Goal: Task Accomplishment & Management: Use online tool/utility

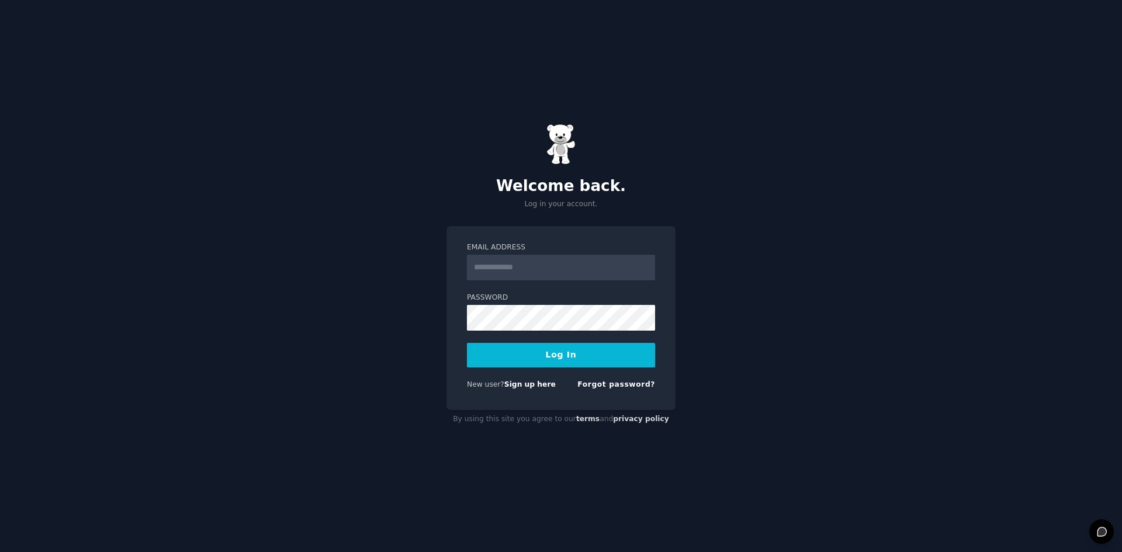
click at [556, 353] on button "Log In" at bounding box center [561, 355] width 188 height 25
click at [479, 262] on input "Email Address" at bounding box center [561, 268] width 188 height 26
type input "**********"
click at [549, 351] on button "Log In" at bounding box center [561, 355] width 188 height 25
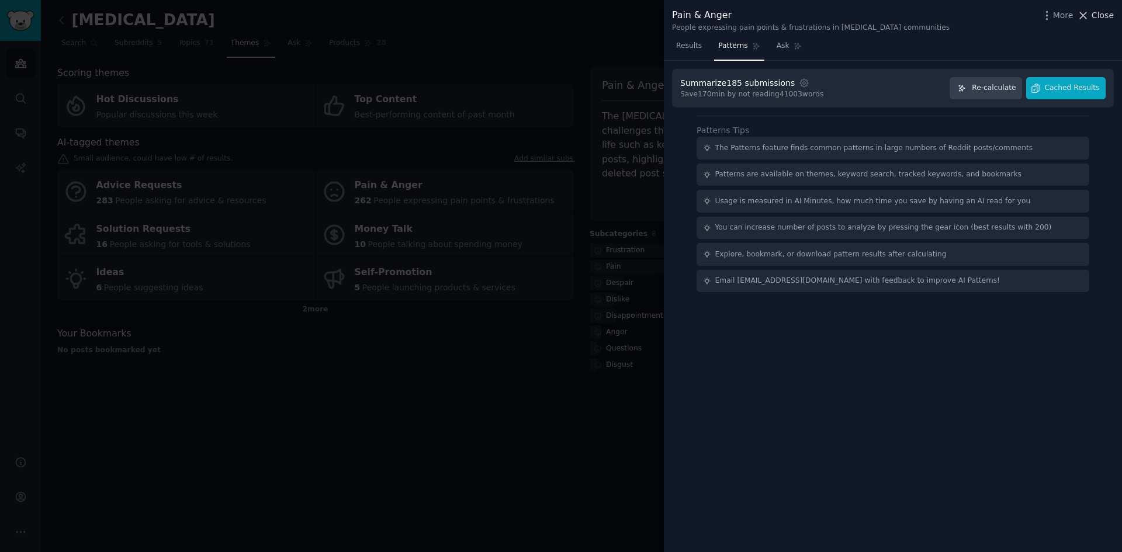
click at [1102, 15] on span "Close" at bounding box center [1102, 15] width 22 height 12
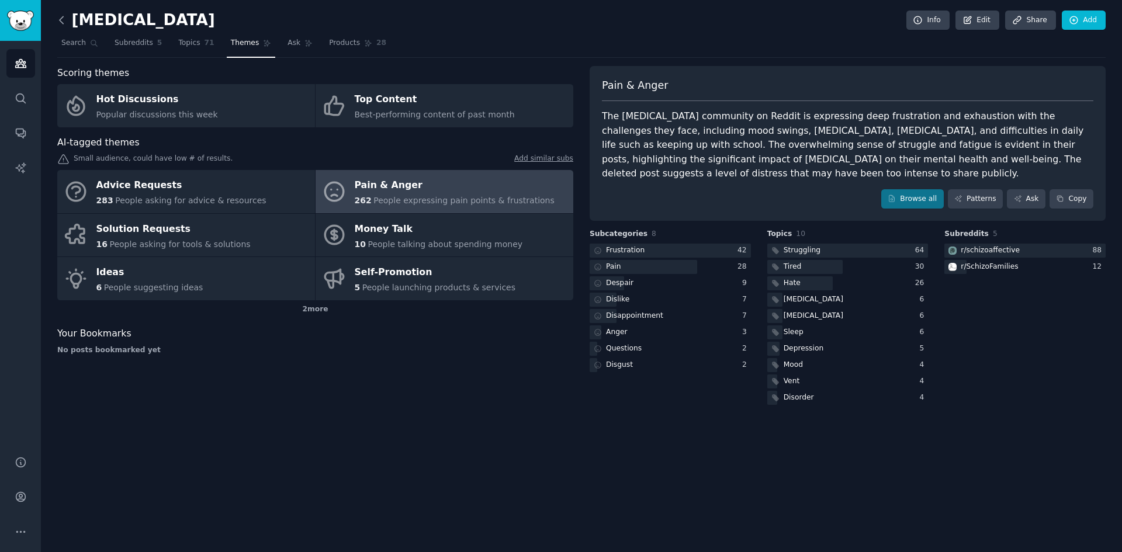
click at [60, 18] on icon at bounding box center [61, 20] width 12 height 12
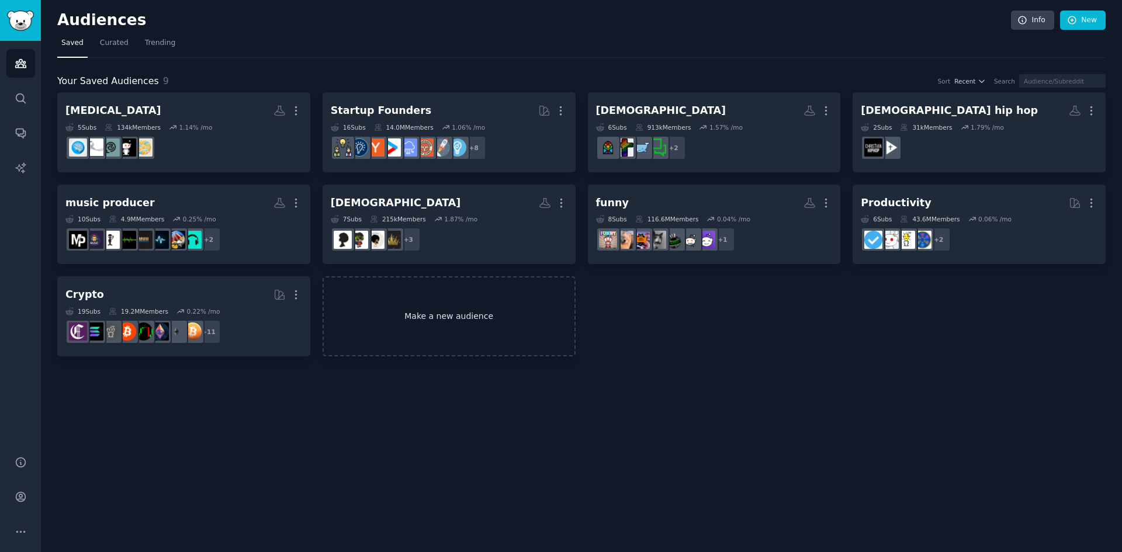
click at [435, 318] on link "Make a new audience" at bounding box center [448, 316] width 253 height 80
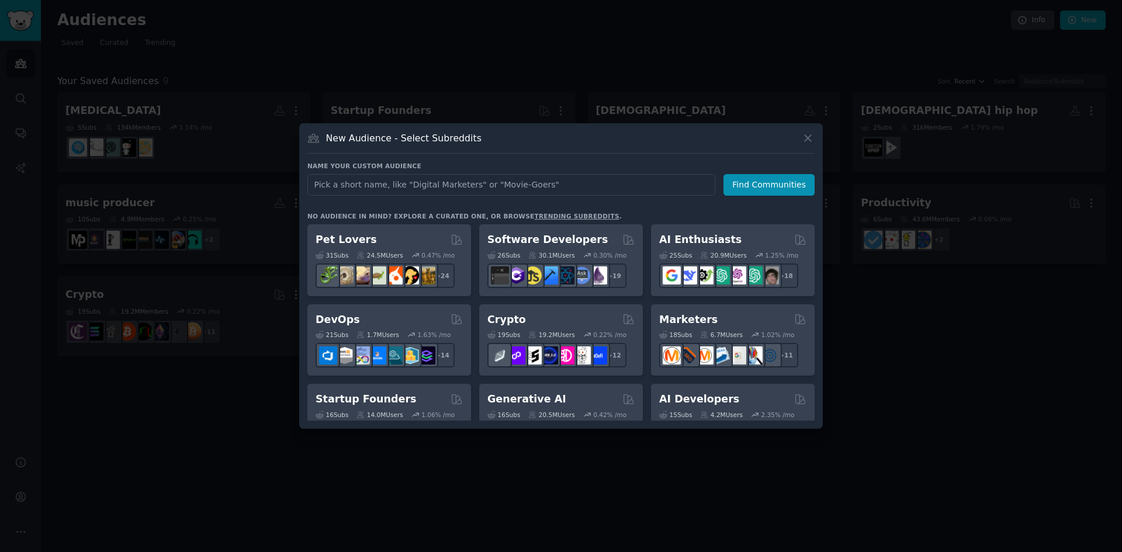
click at [358, 179] on input "text" at bounding box center [511, 185] width 408 height 22
type input "roast me"
click at [765, 181] on button "Find Communities" at bounding box center [768, 185] width 91 height 22
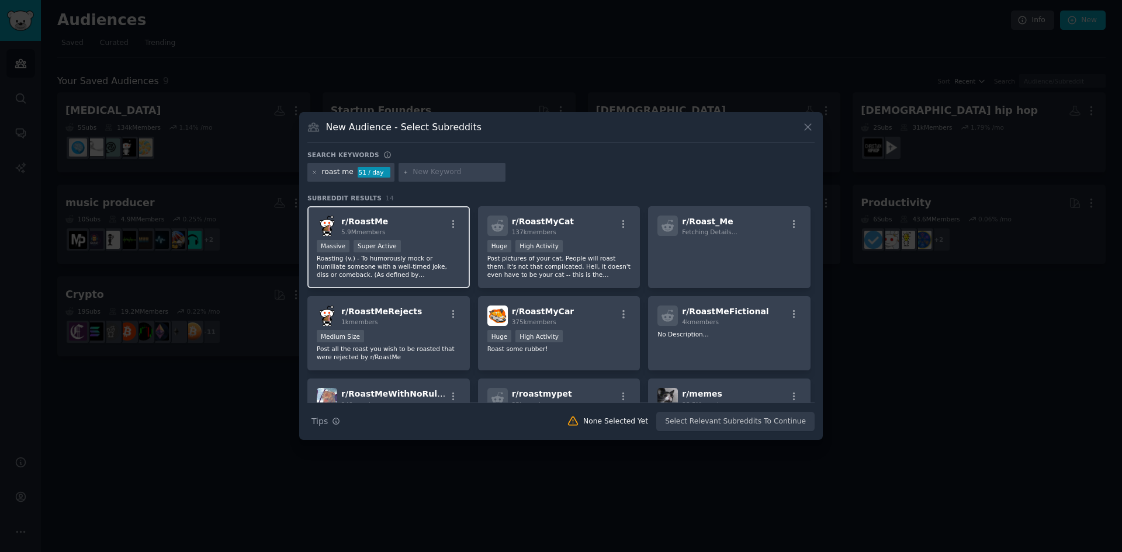
click at [404, 230] on div "r/ RoastMe 5.9M members" at bounding box center [389, 226] width 144 height 20
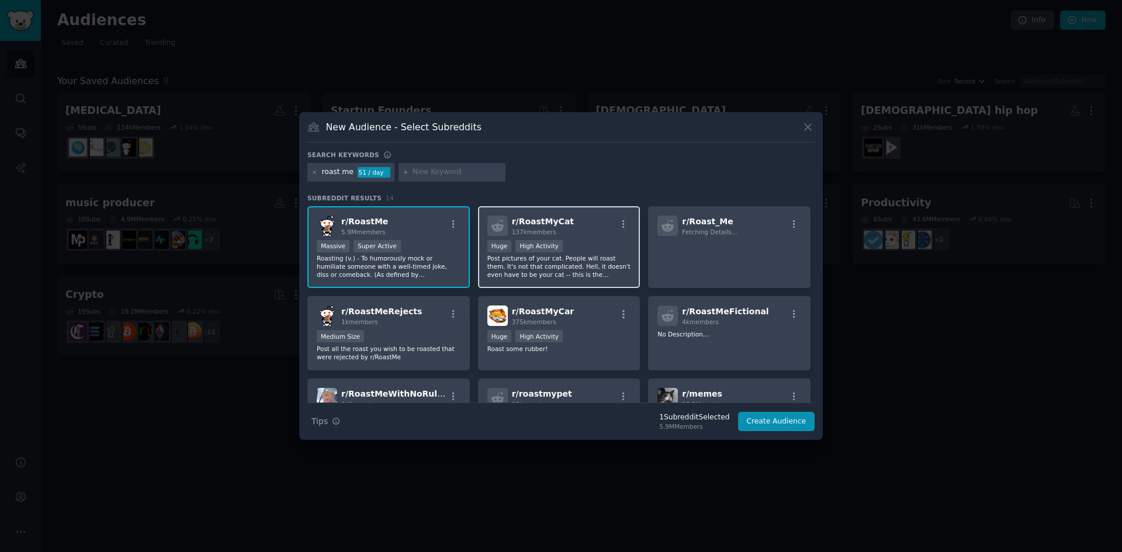
click at [574, 232] on div "r/ RoastMyCat 137k members" at bounding box center [559, 226] width 144 height 20
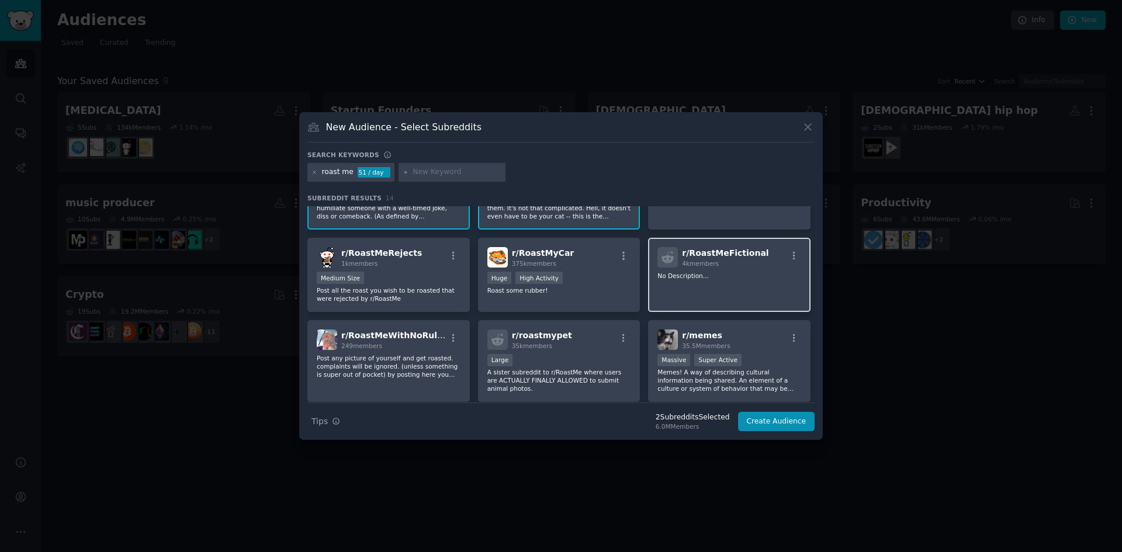
click at [691, 255] on span "r/ RoastMeFictional" at bounding box center [725, 252] width 86 height 9
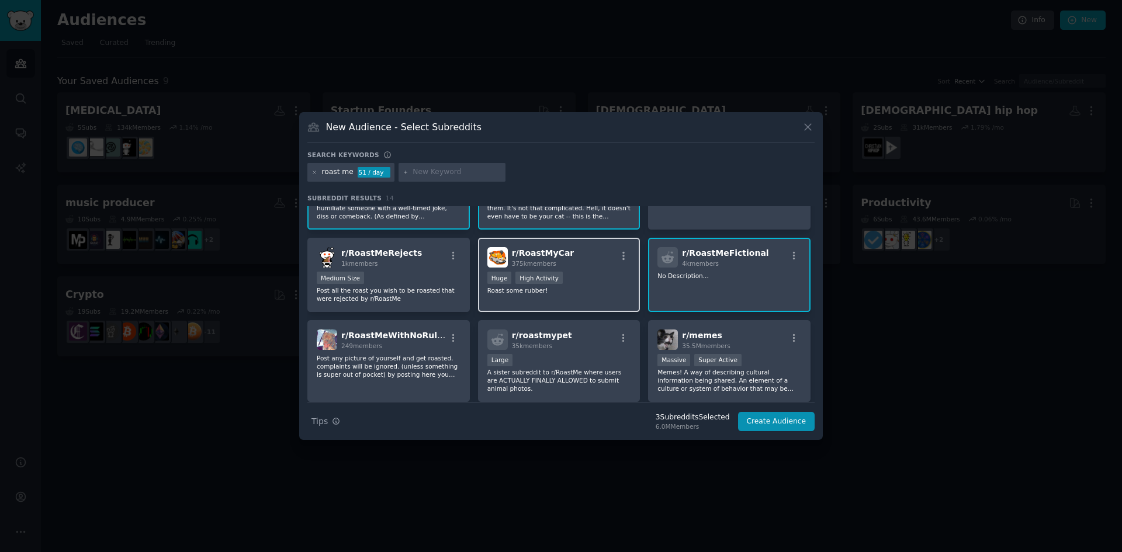
click at [589, 259] on div "r/ RoastMyCar 375k members" at bounding box center [559, 257] width 144 height 20
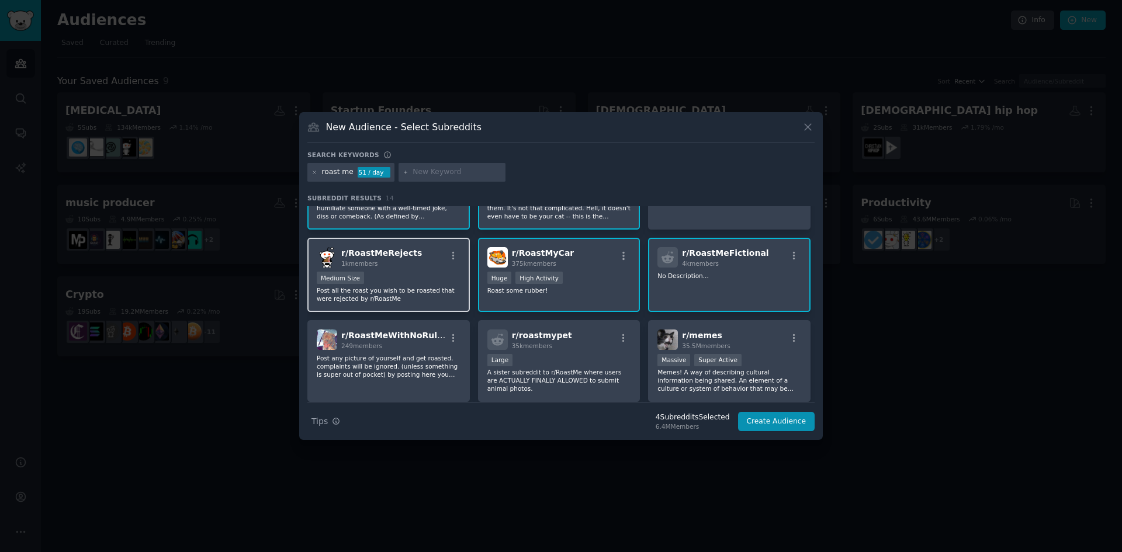
click at [438, 275] on div "Medium Size" at bounding box center [389, 279] width 144 height 15
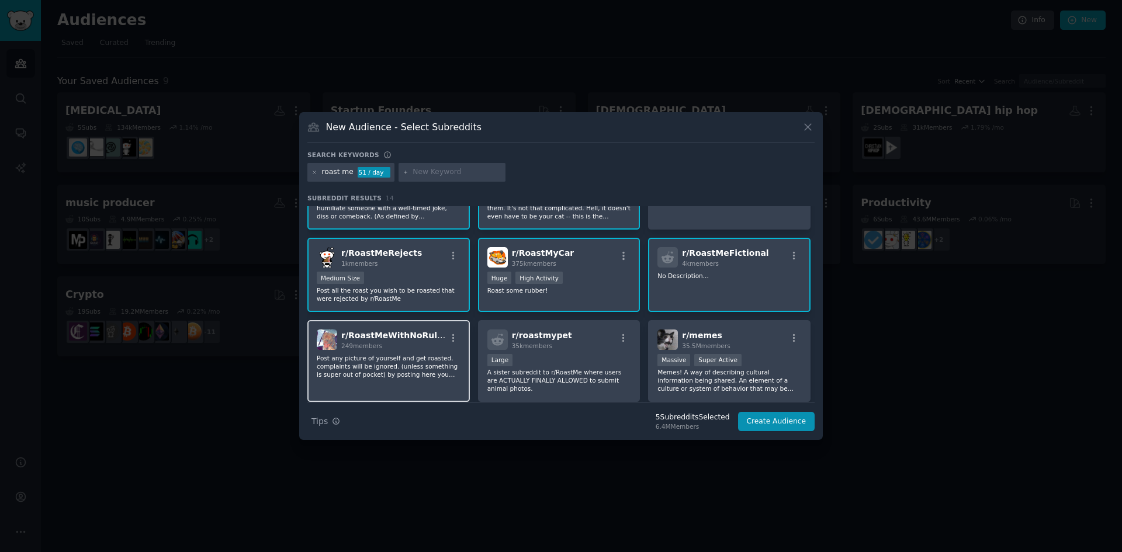
click at [419, 345] on div "249 members" at bounding box center [393, 346] width 105 height 8
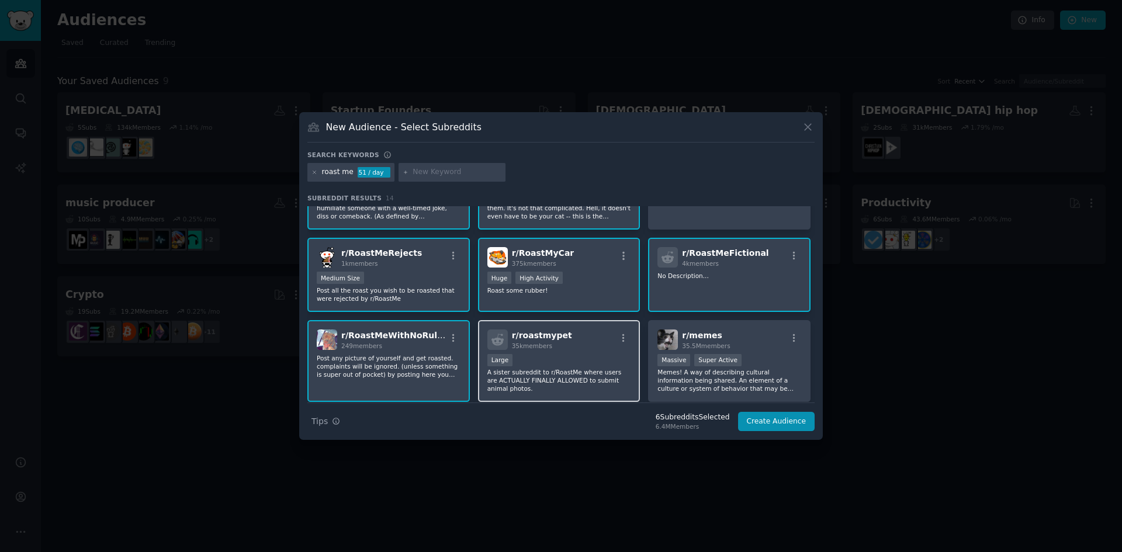
click at [557, 352] on div "r/ roastmypet 35k members Large A sister subreddit to r/RoastMe where users are…" at bounding box center [559, 361] width 162 height 82
click at [774, 428] on button "Create Audience" at bounding box center [776, 422] width 77 height 20
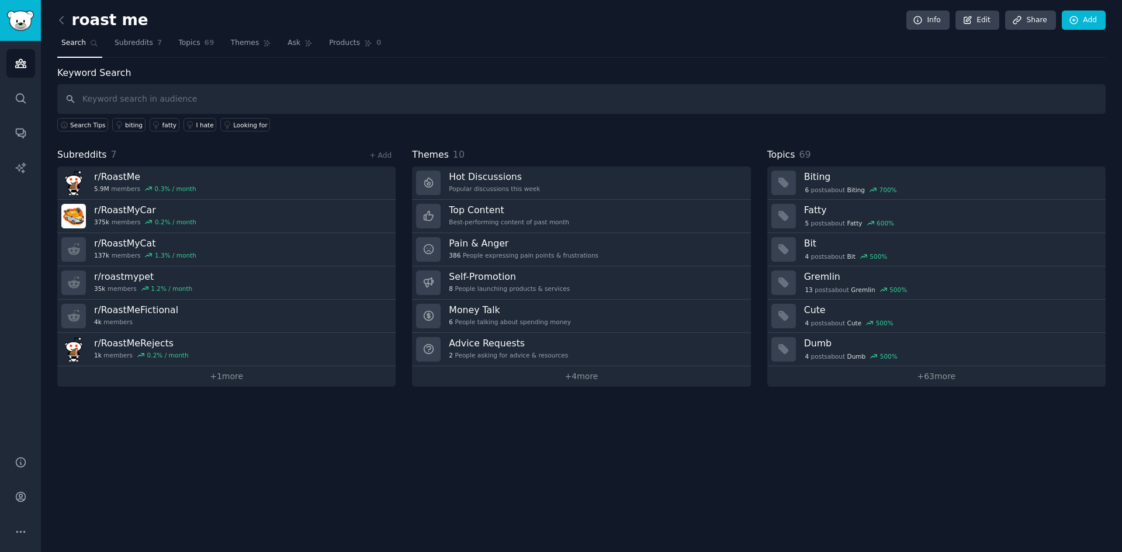
click at [511, 444] on div "roast me Info Edit Share Add Search Subreddits 7 Topics 69 Themes Ask Products …" at bounding box center [581, 276] width 1081 height 552
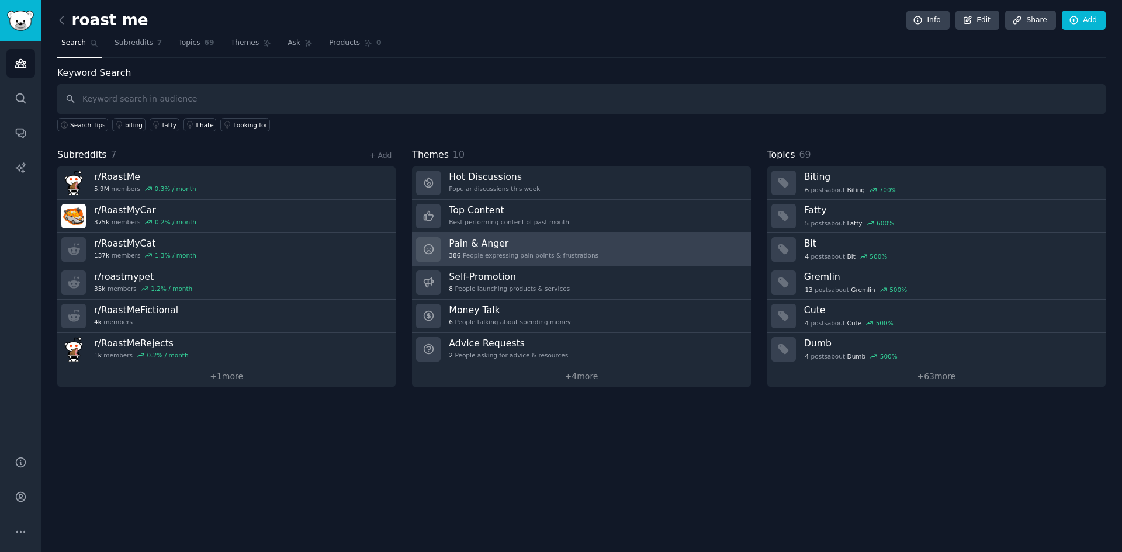
click at [488, 252] on div "386 People expressing pain points & frustrations" at bounding box center [524, 255] width 150 height 8
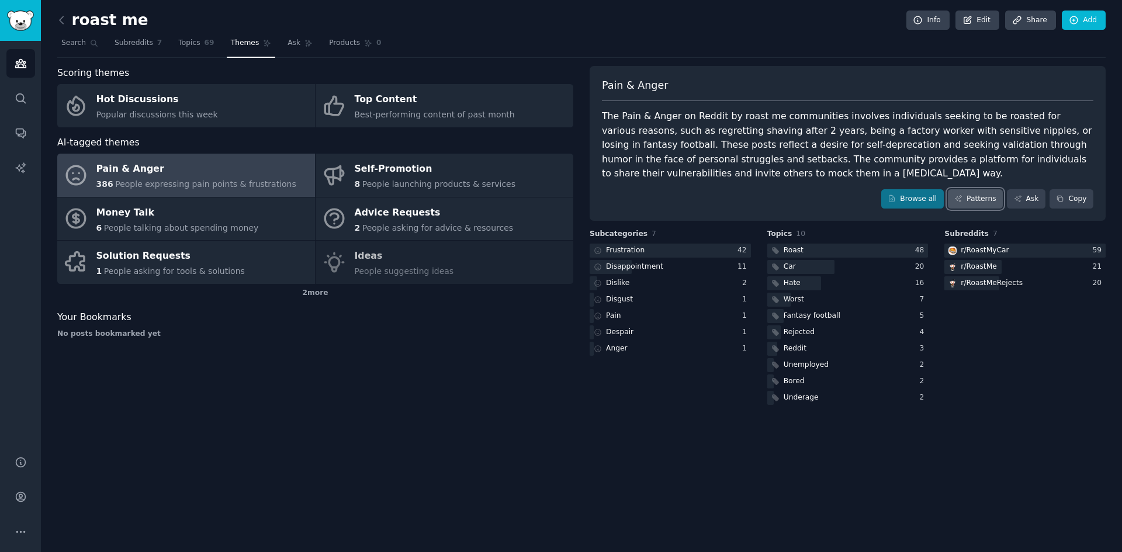
click at [980, 197] on link "Patterns" at bounding box center [974, 199] width 55 height 20
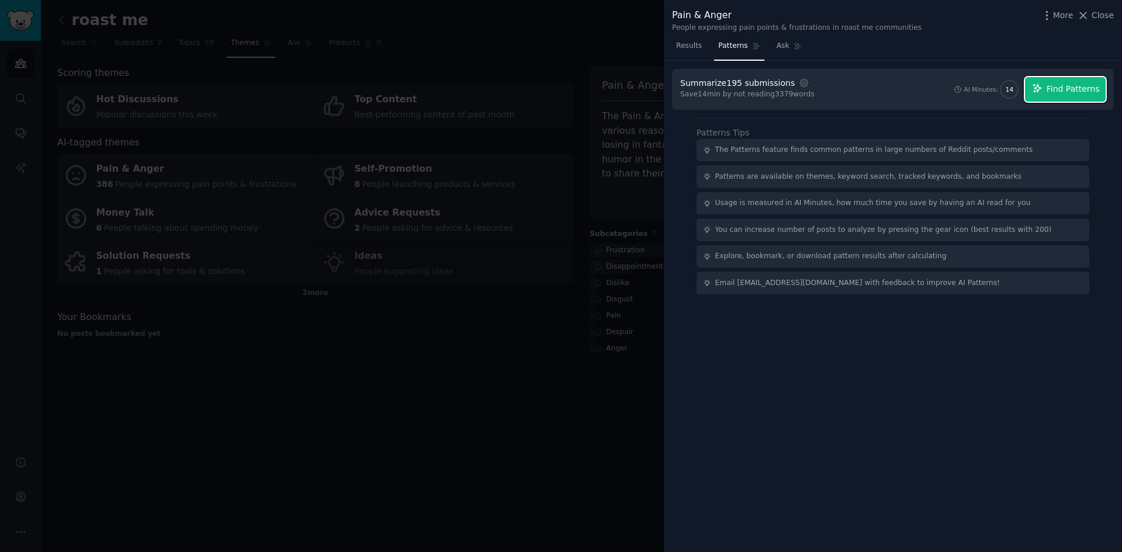
click at [1064, 86] on span "Find Patterns" at bounding box center [1072, 89] width 53 height 12
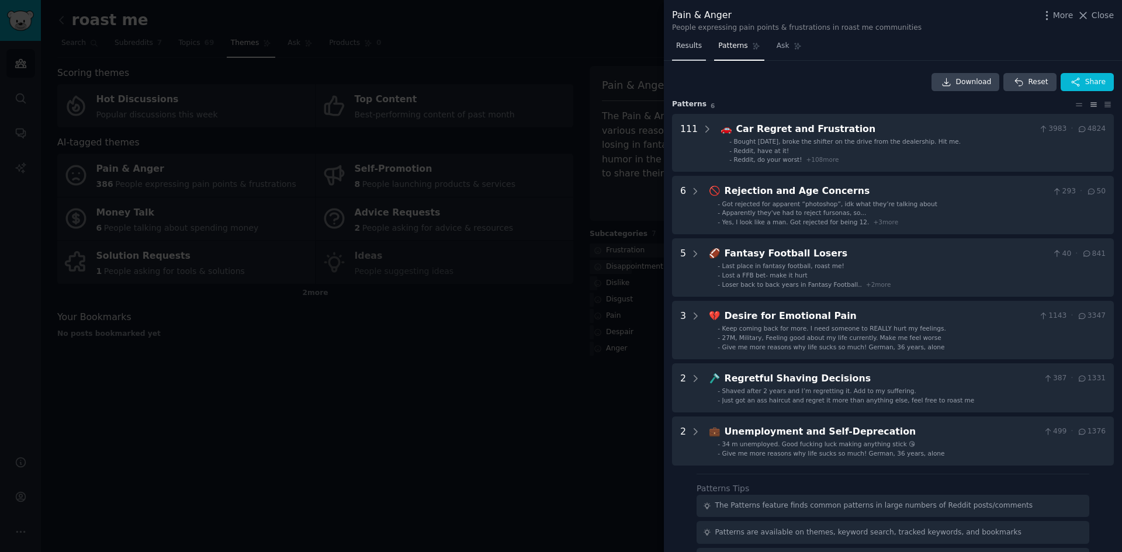
click at [688, 54] on link "Results" at bounding box center [689, 49] width 34 height 24
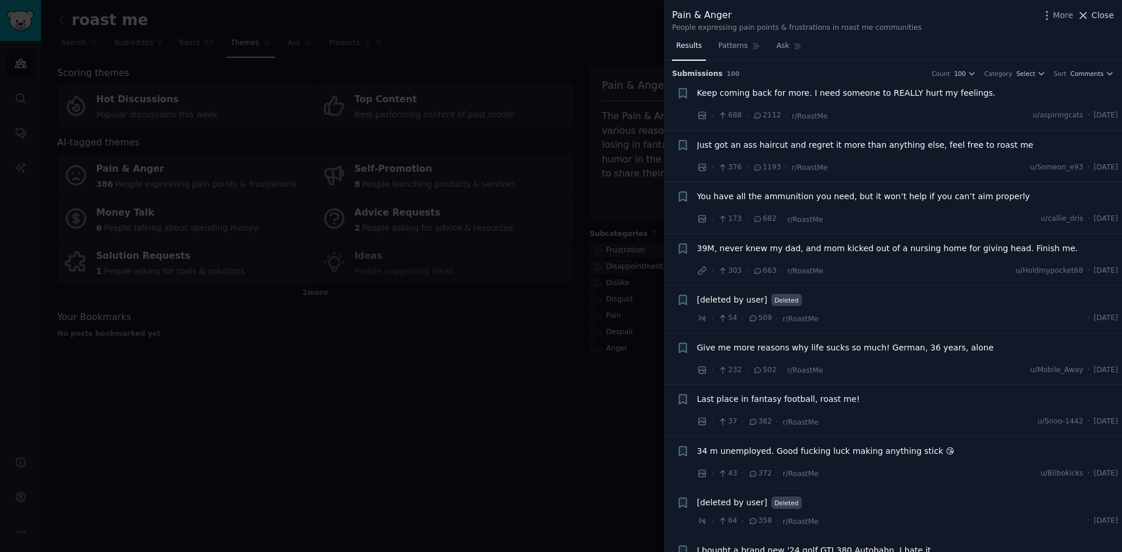
click at [1102, 18] on span "Close" at bounding box center [1102, 15] width 22 height 12
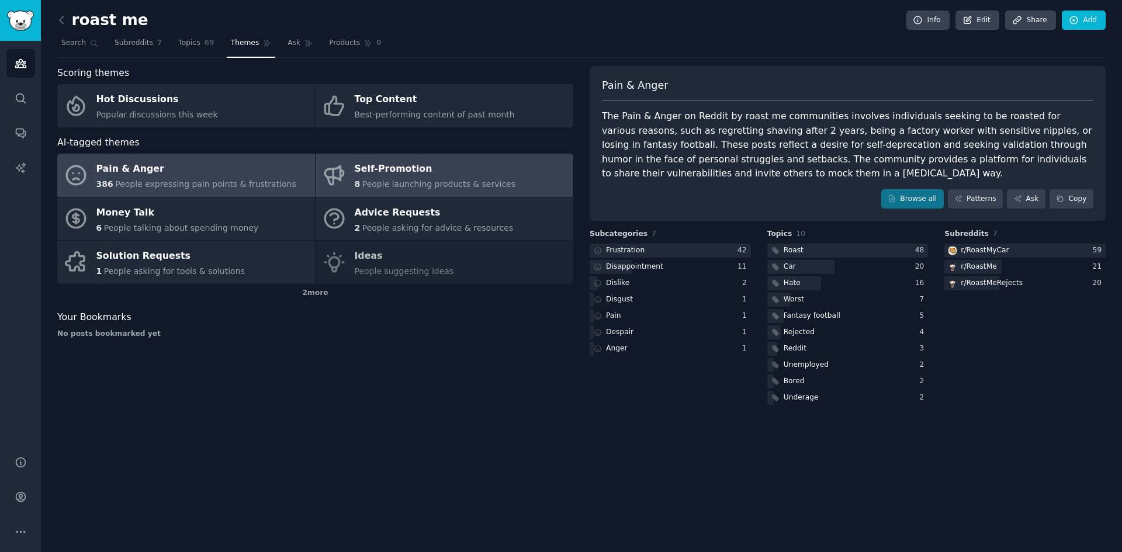
click at [360, 173] on div "Self-Promotion" at bounding box center [435, 169] width 161 height 19
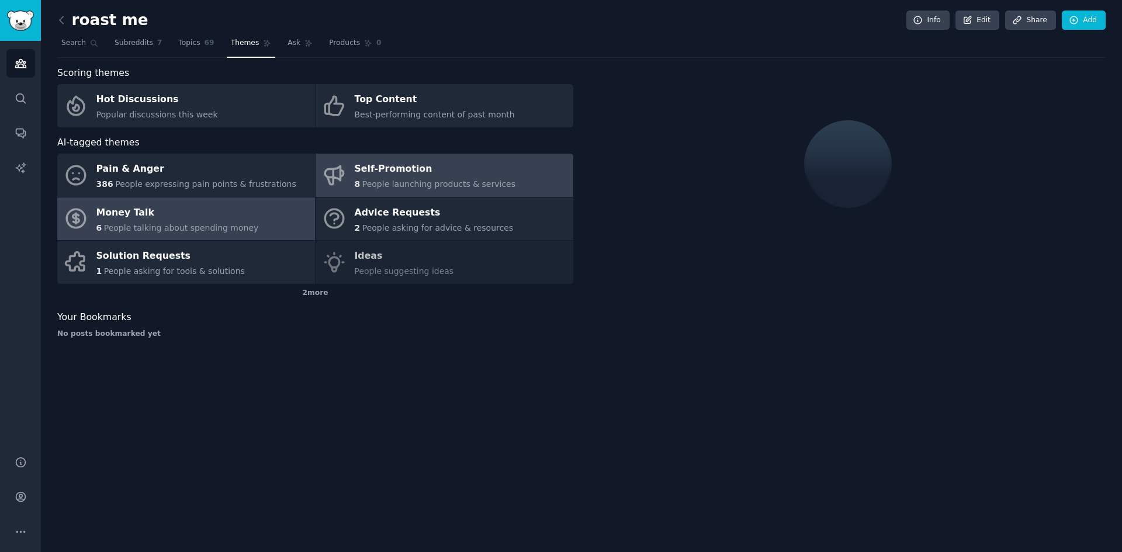
click at [223, 218] on div "Money Talk" at bounding box center [177, 212] width 162 height 19
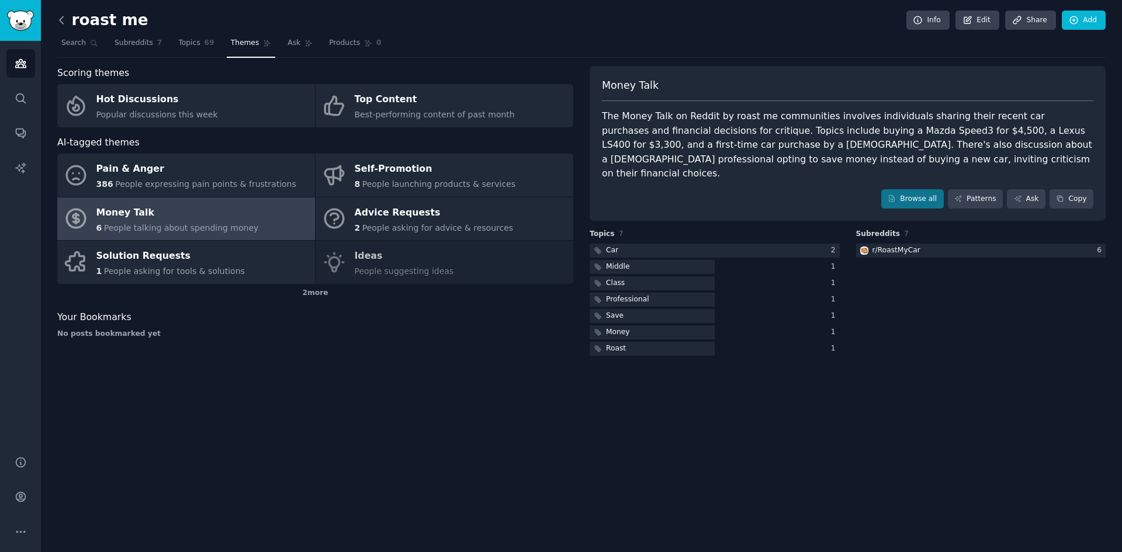
click at [60, 23] on icon at bounding box center [61, 20] width 12 height 12
